Goal: Task Accomplishment & Management: Manage account settings

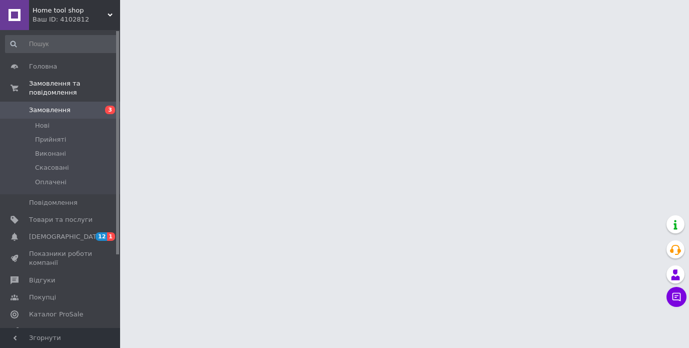
click at [57, 106] on span "Замовлення" at bounding box center [50, 110] width 42 height 9
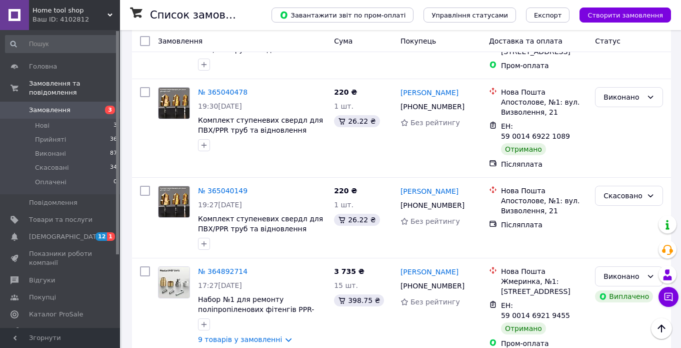
scroll to position [1250, 0]
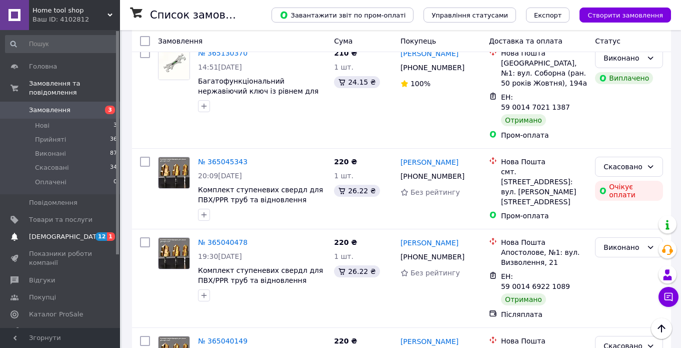
click at [57, 232] on span "[DEMOGRAPHIC_DATA]" at bounding box center [66, 236] width 74 height 9
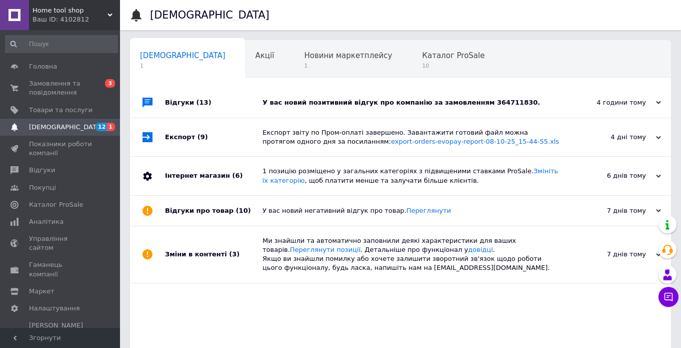
click at [340, 102] on div "У вас новий позитивний відгук про компанію за замовленням 364711830." at bounding box center [412, 102] width 299 height 9
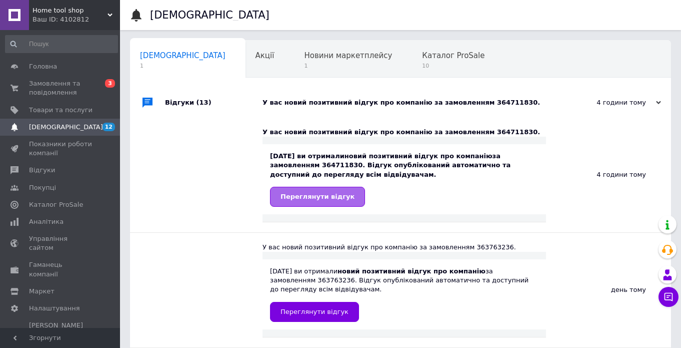
click at [306, 195] on span "Переглянути відгук" at bounding box center [318, 197] width 74 height 8
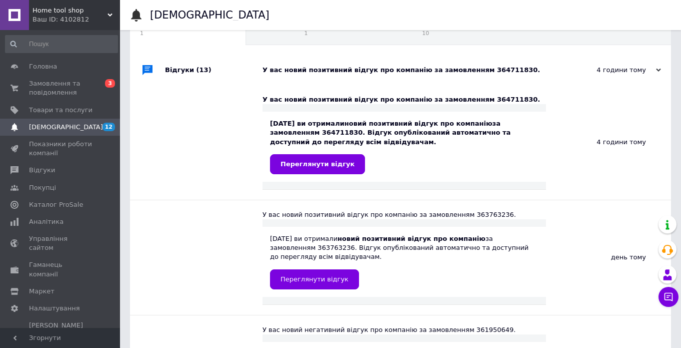
scroll to position [100, 0]
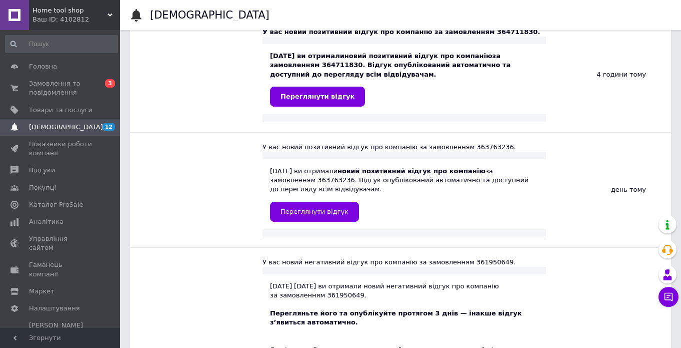
click at [307, 223] on div "[DATE] ви отримали новий позитивний відгук про компанію за замовленням 36376323…" at bounding box center [405, 194] width 284 height 70
click at [308, 212] on span "Переглянути відгук" at bounding box center [315, 212] width 68 height 8
click at [65, 112] on span "Товари та послуги" at bounding box center [61, 110] width 64 height 9
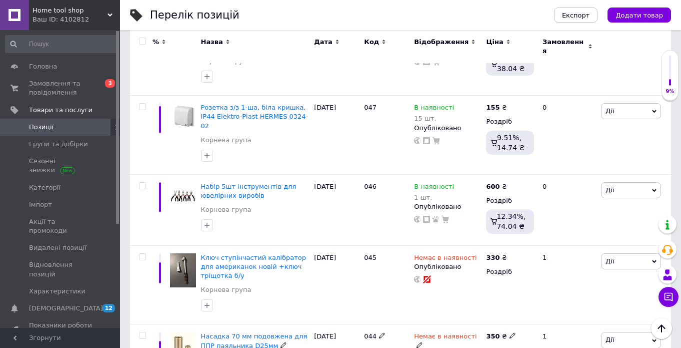
scroll to position [4334, 0]
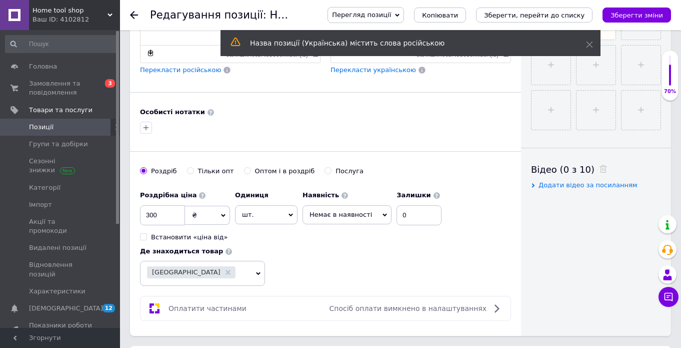
scroll to position [361, 0]
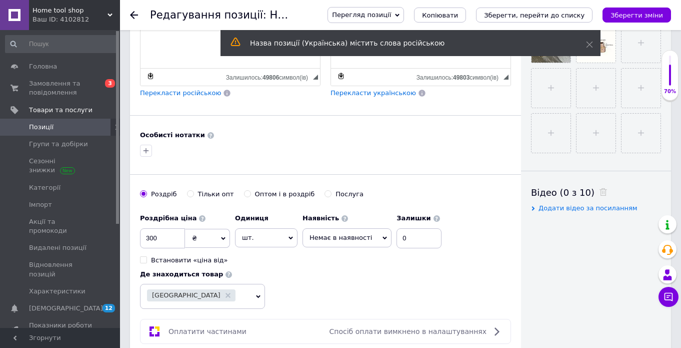
click at [383, 238] on icon at bounding box center [385, 237] width 5 height 3
click at [325, 261] on li "В наявності" at bounding box center [347, 258] width 88 height 14
click at [395, 240] on input "0" at bounding box center [400, 238] width 45 height 20
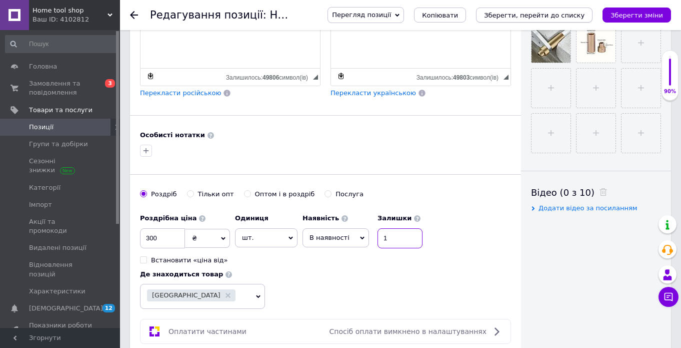
type input "1"
click at [550, 16] on icon "Зберегти, перейти до списку" at bounding box center [534, 16] width 101 height 8
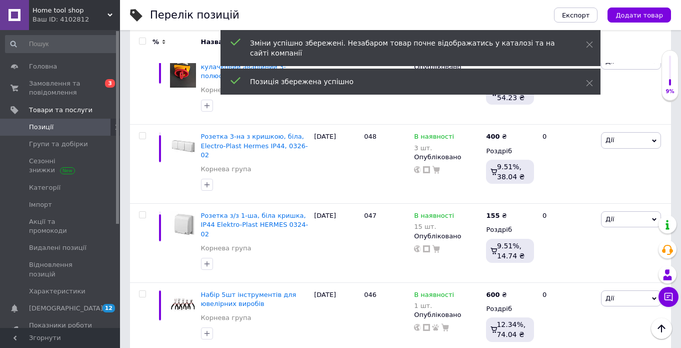
scroll to position [4200, 0]
